Goal: Task Accomplishment & Management: Manage account settings

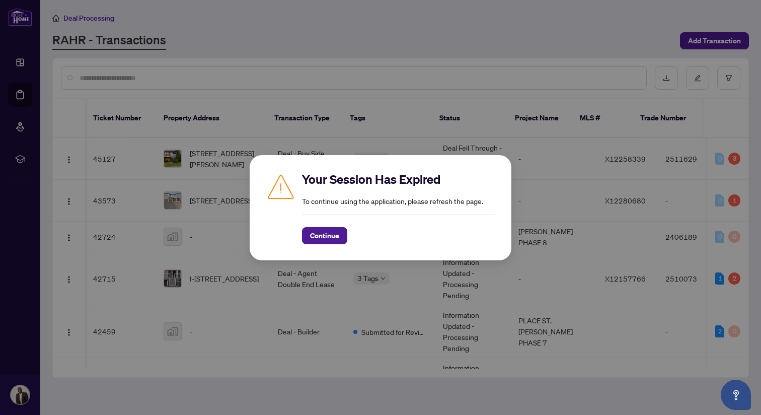
scroll to position [0, 3]
click at [326, 234] on span "Continue" at bounding box center [324, 236] width 29 height 16
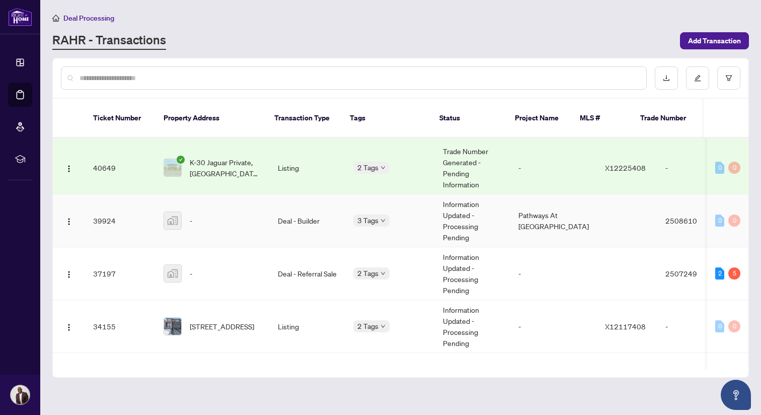
scroll to position [672, 0]
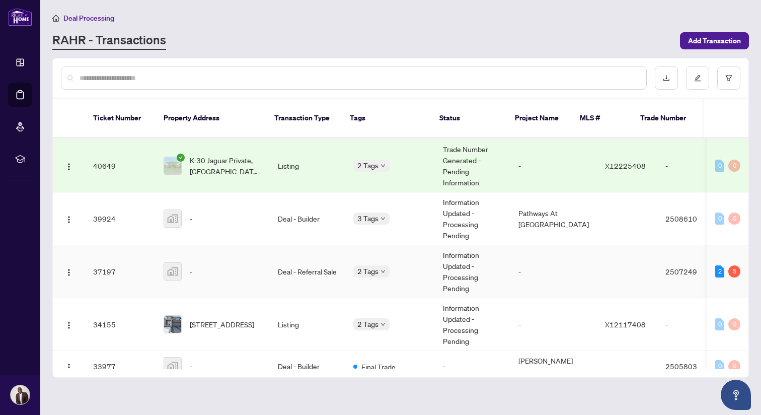
click at [314, 255] on td "Deal - Referral Sale" at bounding box center [308, 271] width 76 height 53
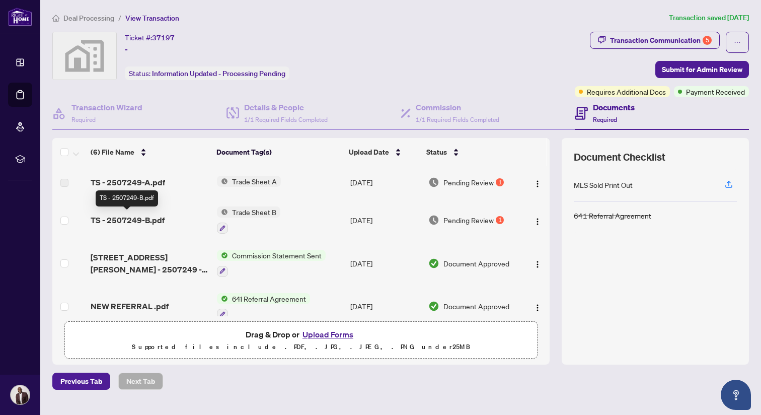
click at [130, 216] on span "TS - 2507249-B.pdf" at bounding box center [128, 220] width 74 height 12
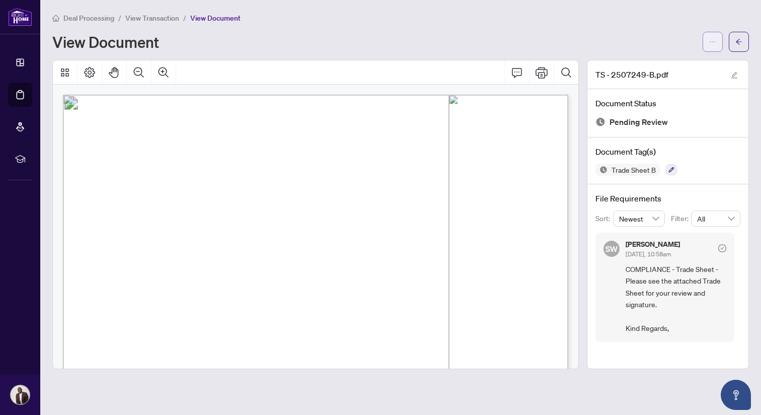
click at [722, 43] on button "button" at bounding box center [713, 42] width 20 height 20
click at [708, 48] on button "button" at bounding box center [713, 42] width 20 height 20
click at [711, 47] on span "button" at bounding box center [713, 42] width 7 height 16
click at [713, 40] on icon "ellipsis" at bounding box center [713, 41] width 7 height 7
click at [716, 39] on icon "ellipsis" at bounding box center [713, 41] width 7 height 7
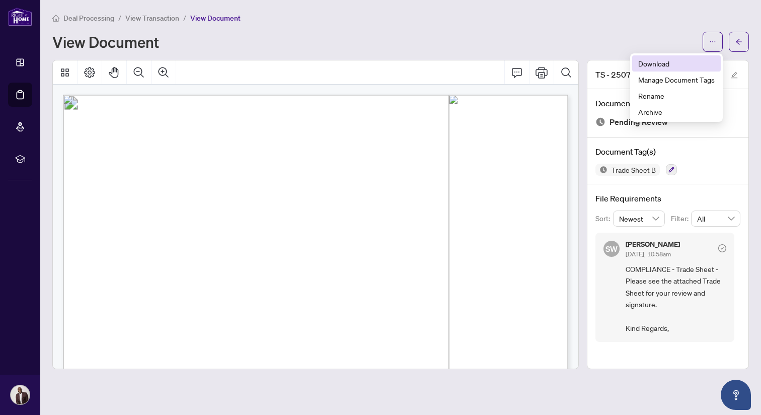
click at [677, 66] on span "Download" at bounding box center [677, 63] width 77 height 11
click at [733, 44] on button "button" at bounding box center [739, 42] width 20 height 20
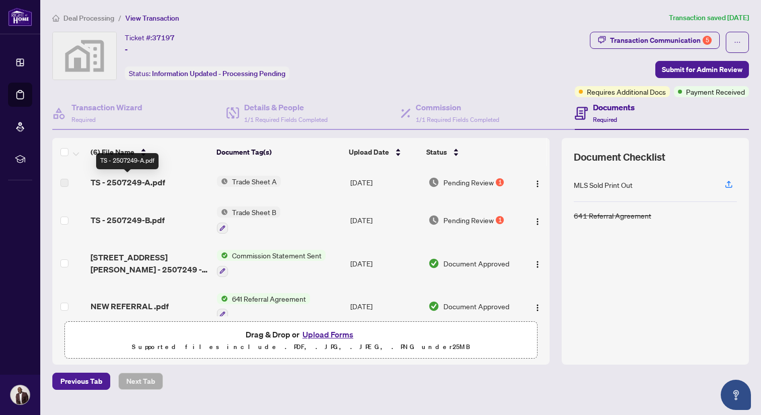
click at [138, 182] on span "TS - 2507249-A.pdf" at bounding box center [128, 182] width 75 height 12
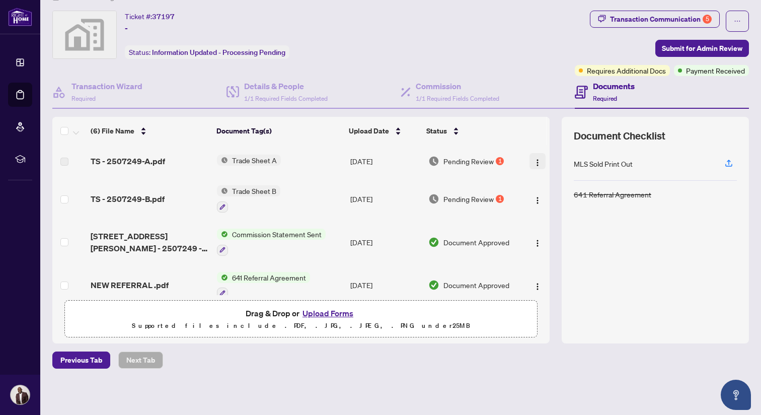
click at [536, 161] on img "button" at bounding box center [538, 163] width 8 height 8
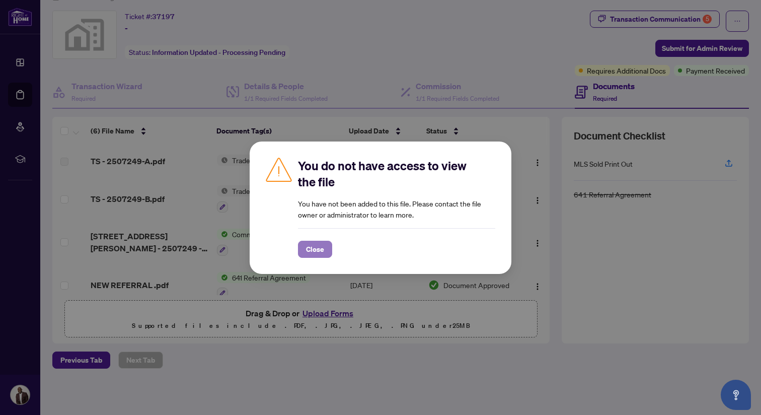
click at [311, 251] on span "Close" at bounding box center [315, 249] width 18 height 16
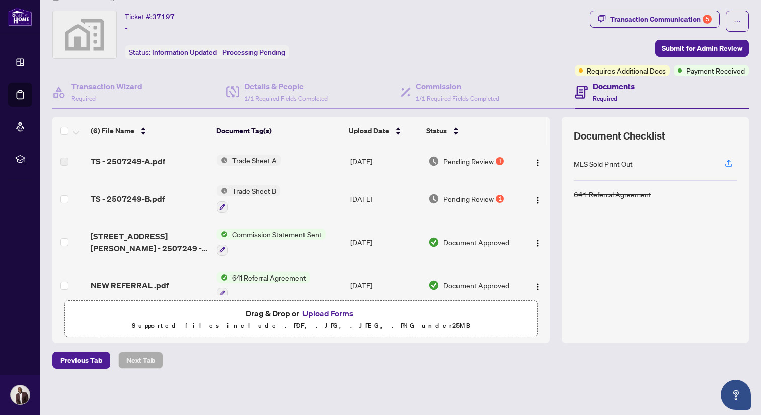
click at [314, 315] on button "Upload Forms" at bounding box center [328, 313] width 57 height 13
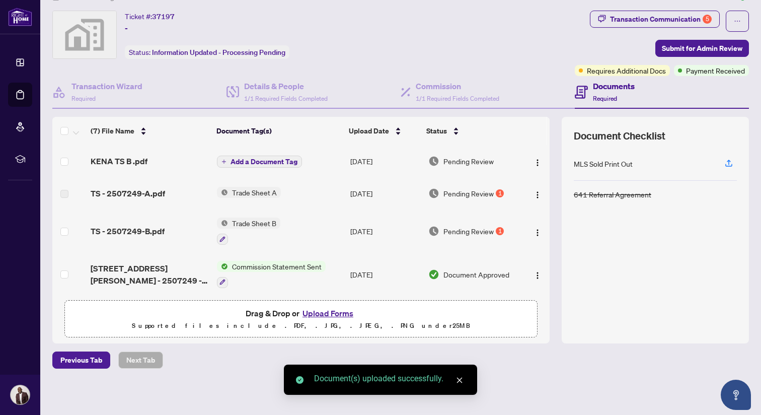
click at [283, 160] on span "Add a Document Tag" at bounding box center [264, 161] width 67 height 7
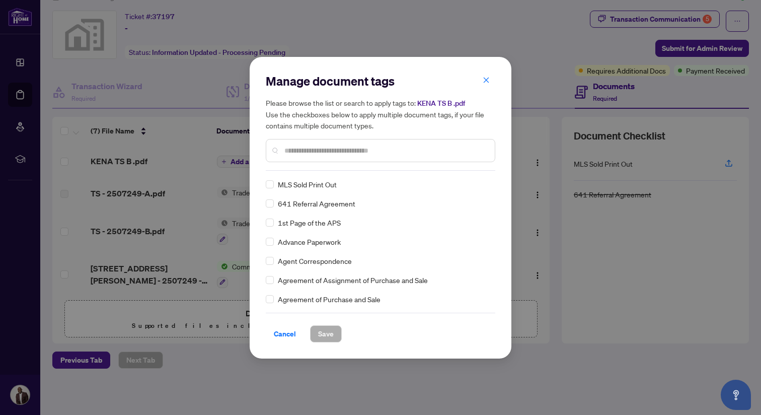
click at [312, 146] on input "text" at bounding box center [386, 150] width 202 height 11
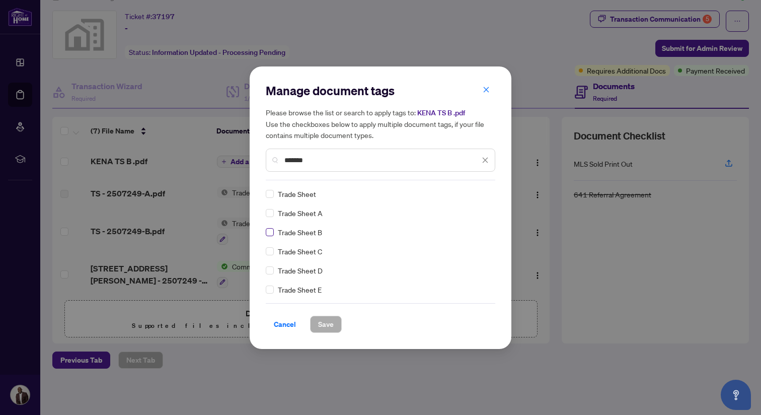
type input "*******"
click at [328, 320] on span "Save" at bounding box center [326, 324] width 16 height 16
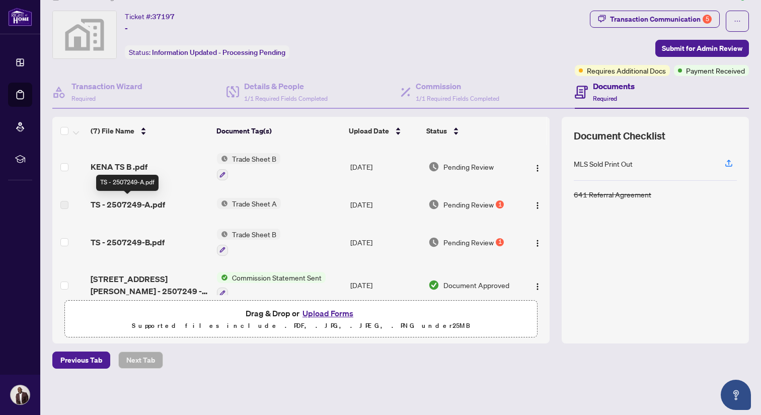
click at [137, 202] on span "TS - 2507249-A.pdf" at bounding box center [128, 204] width 75 height 12
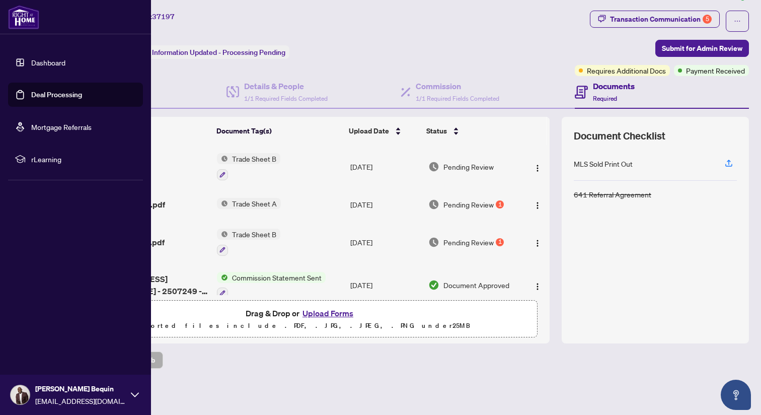
click at [53, 93] on link "Deal Processing" at bounding box center [56, 94] width 51 height 9
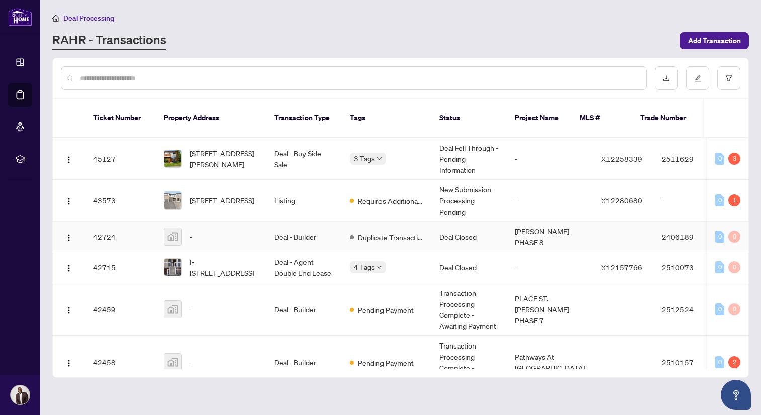
drag, startPoint x: 234, startPoint y: 223, endPoint x: 235, endPoint y: 230, distance: 7.1
click at [235, 230] on div "-" at bounding box center [211, 237] width 95 height 18
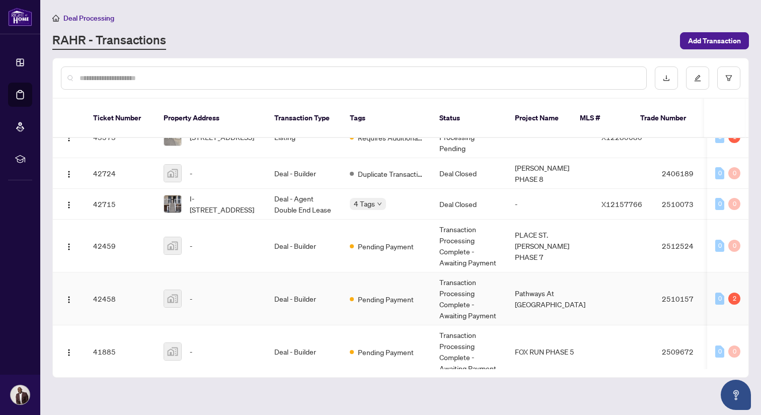
scroll to position [71, 0]
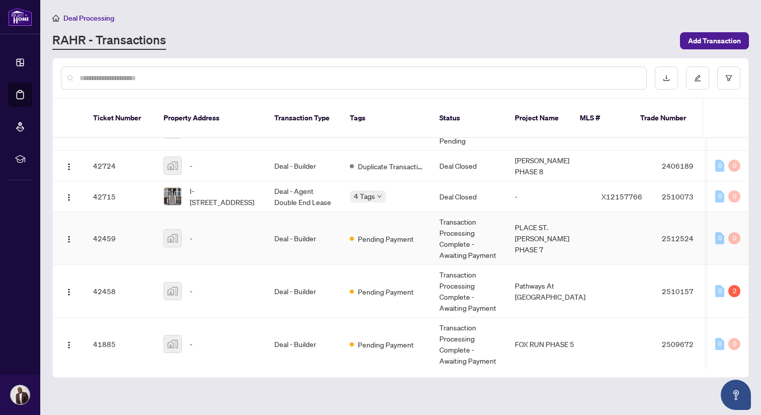
click at [228, 239] on td "-" at bounding box center [211, 238] width 111 height 53
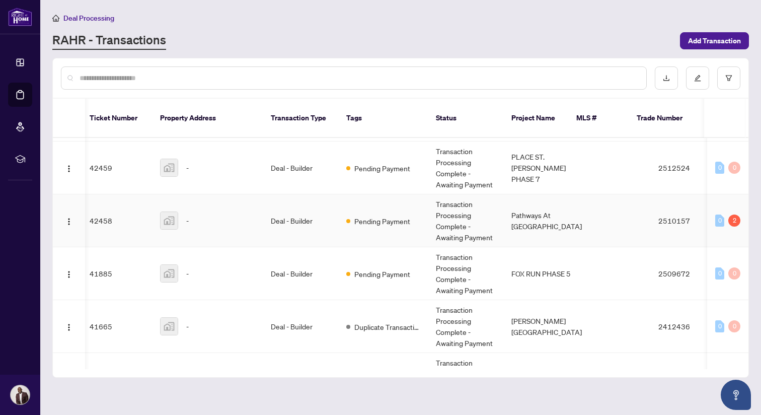
scroll to position [143, 4]
click at [292, 257] on td "Deal - Builder" at bounding box center [301, 272] width 76 height 53
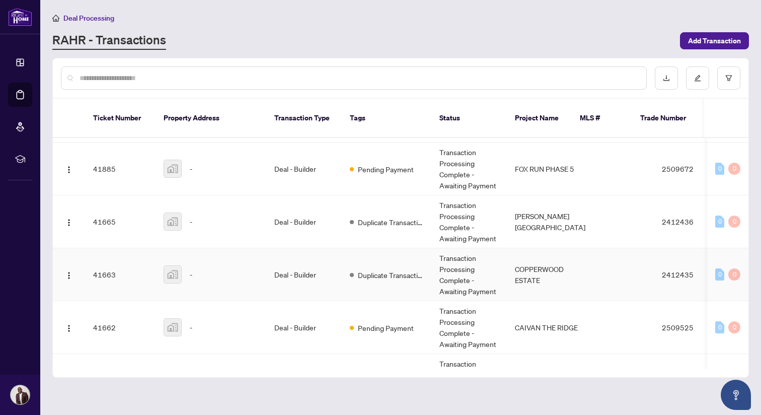
scroll to position [253, 0]
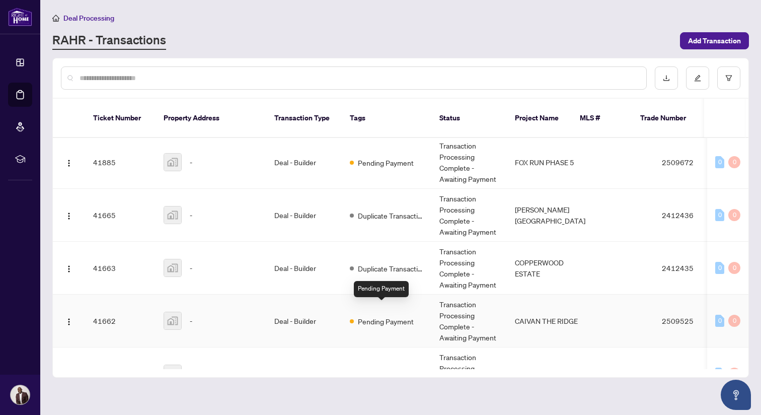
click at [352, 315] on div "Pending Payment" at bounding box center [382, 321] width 64 height 12
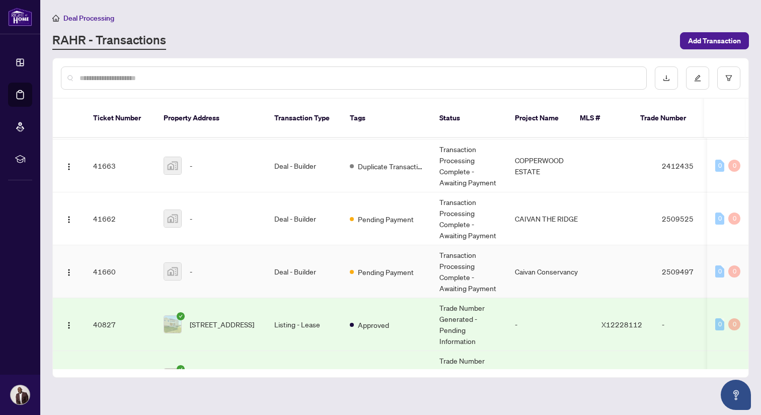
scroll to position [366, 0]
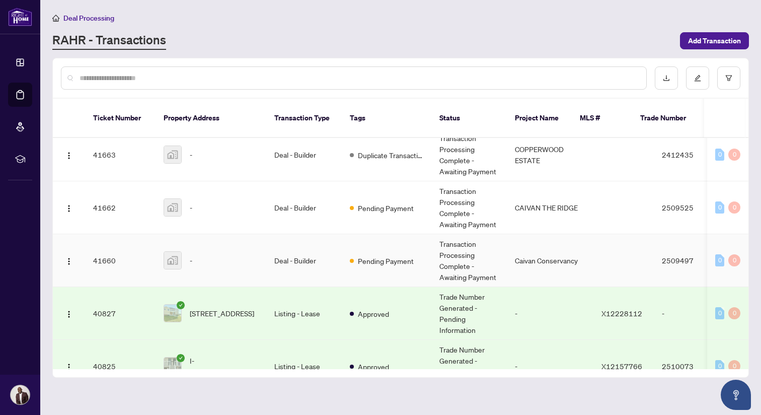
click at [333, 254] on td "Deal - Builder" at bounding box center [304, 260] width 76 height 53
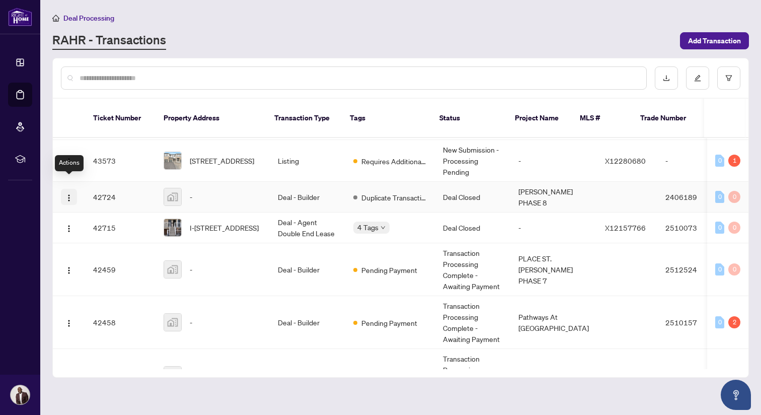
click at [68, 194] on img "button" at bounding box center [69, 198] width 8 height 8
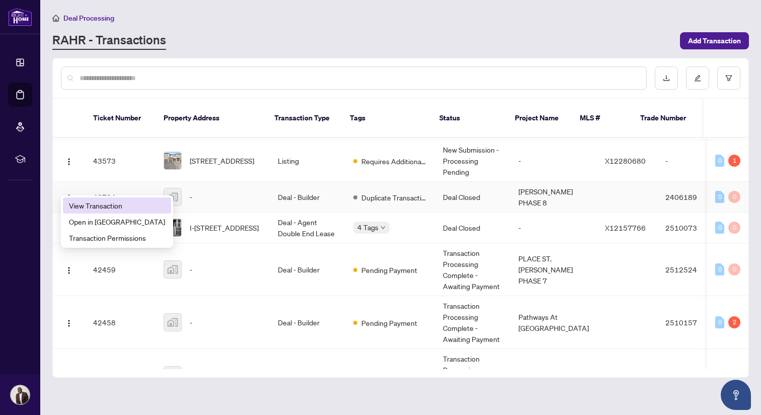
click at [80, 209] on span "View Transaction" at bounding box center [117, 205] width 96 height 11
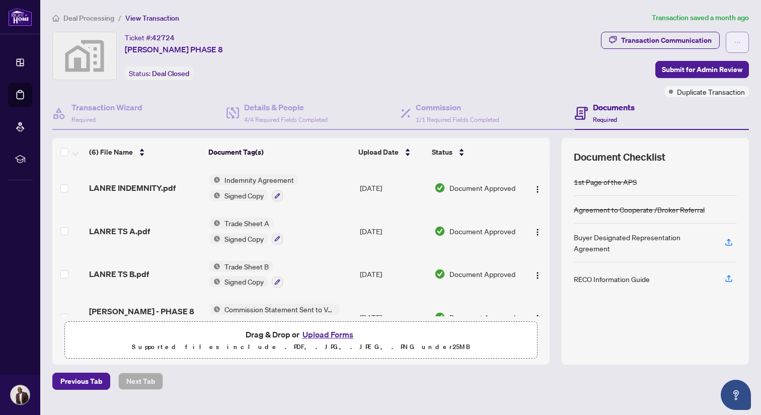
click at [740, 44] on icon "ellipsis" at bounding box center [737, 42] width 7 height 7
click at [712, 91] on span "Duplicate Transaction" at bounding box center [711, 91] width 68 height 11
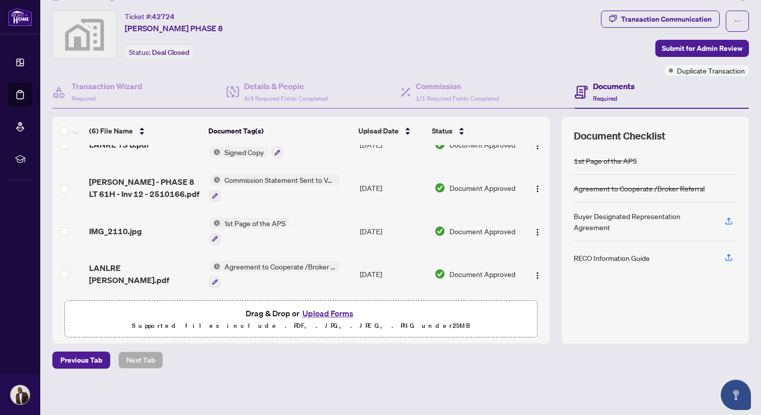
scroll to position [109, 0]
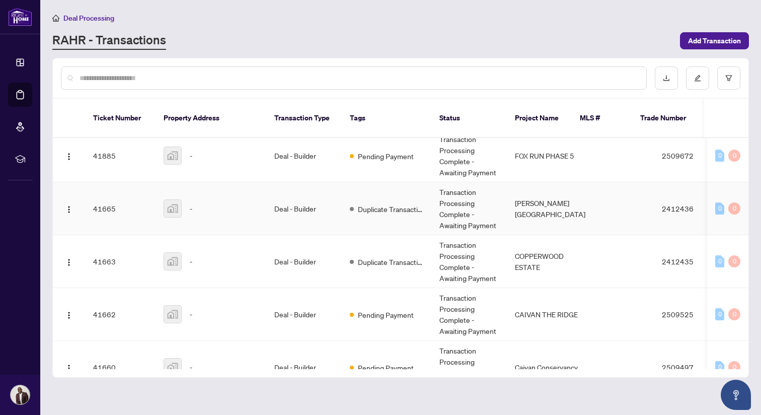
scroll to position [261, 0]
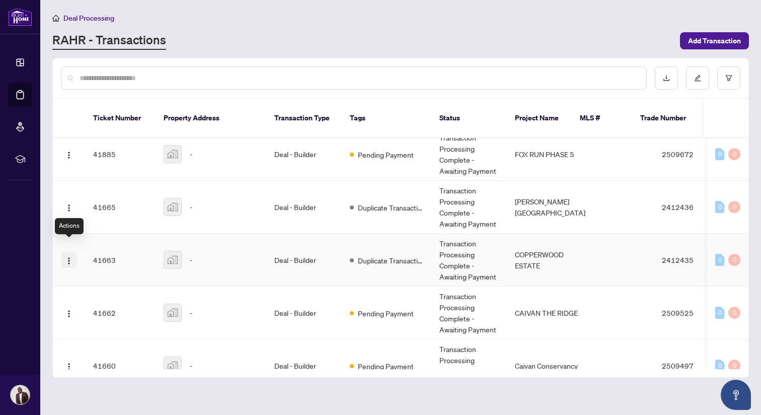
click at [69, 257] on img "button" at bounding box center [69, 261] width 8 height 8
